Goal: Check status: Check status

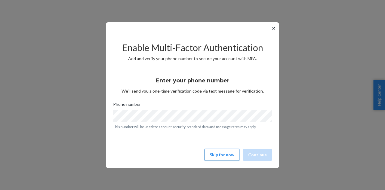
click at [221, 156] on button "Skip for now" at bounding box center [222, 155] width 35 height 12
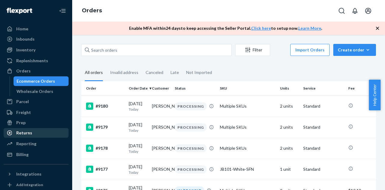
click at [27, 134] on div "Returns" at bounding box center [24, 133] width 16 height 6
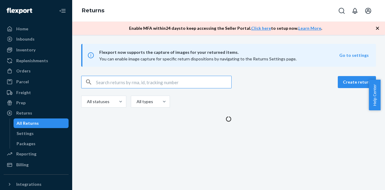
click at [180, 83] on input "text" at bounding box center [163, 82] width 135 height 12
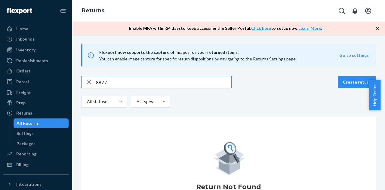
drag, startPoint x: 116, startPoint y: 82, endPoint x: 78, endPoint y: 79, distance: 38.3
click at [78, 80] on div "8877 Create return All statuses All types Return Not Found Go to our help cente…" at bounding box center [229, 158] width 304 height 165
paste input "[EMAIL_ADDRESS][DOMAIN_NAME]"
drag, startPoint x: 147, startPoint y: 82, endPoint x: 75, endPoint y: 79, distance: 71.6
click at [75, 79] on div "[EMAIL_ADDRESS][DOMAIN_NAME] Create return All statuses All types Return Not Fo…" at bounding box center [228, 158] width 313 height 165
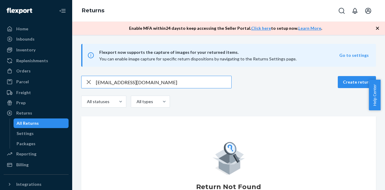
paste input "1zx8r1710354788394"
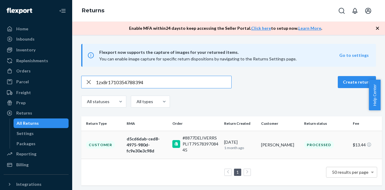
type input "1zx8r1710354788394"
click at [109, 147] on div "Customer" at bounding box center [100, 145] width 29 height 8
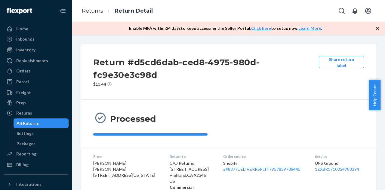
drag, startPoint x: 130, startPoint y: 27, endPoint x: 235, endPoint y: 31, distance: 104.7
click at [235, 31] on div "Enable MFA [DATE] to keep accessing the Seller Portal. Click here to setup now.…" at bounding box center [228, 28] width 313 height 13
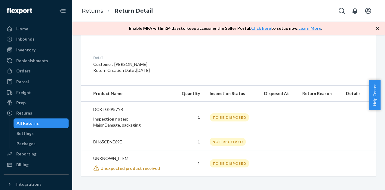
scroll to position [160, 0]
